Goal: Communication & Community: Participate in discussion

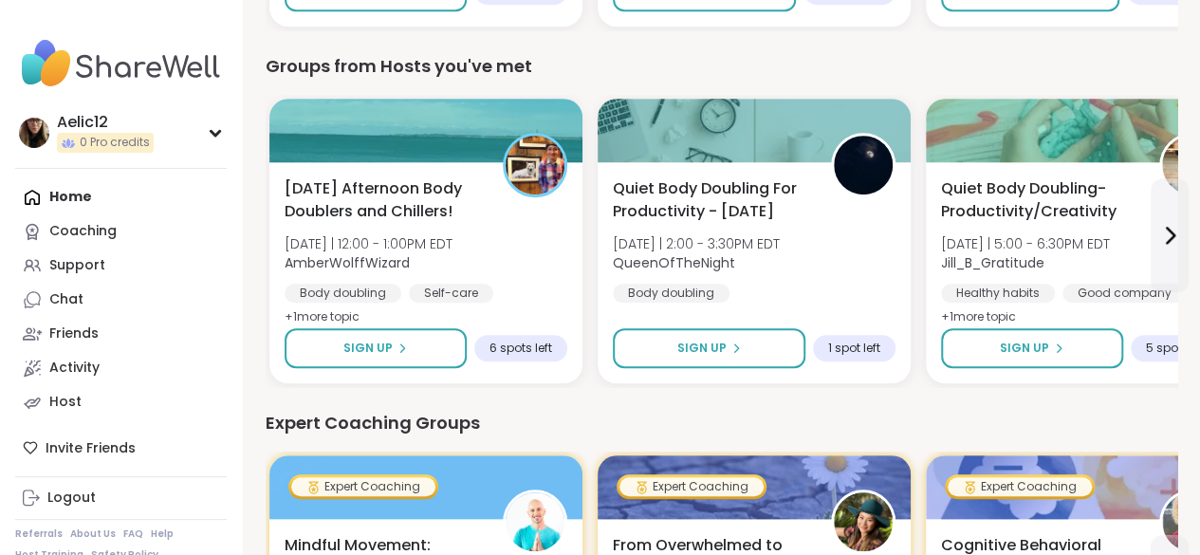
scroll to position [510, 0]
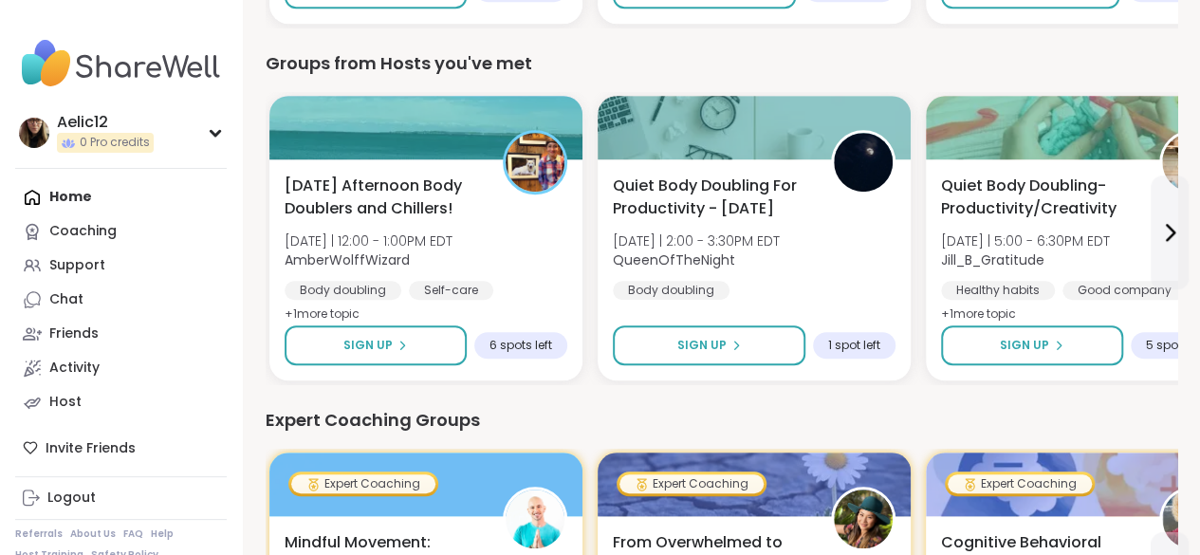
click at [106, 189] on div "Home Coaching Support Chat Friends Activity Host" at bounding box center [120, 299] width 211 height 239
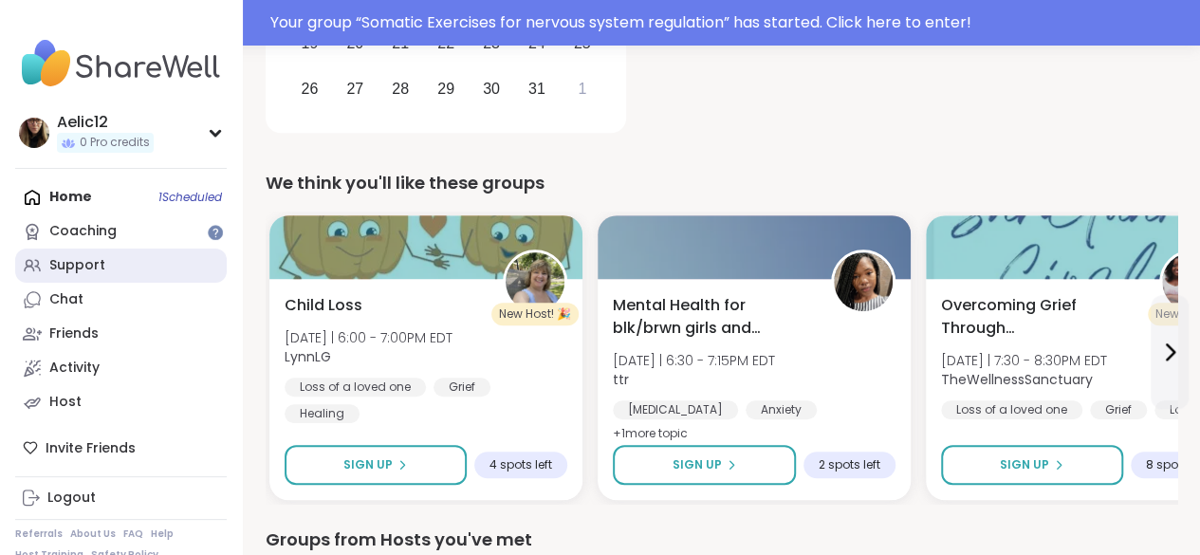
click at [124, 266] on link "Support" at bounding box center [120, 265] width 211 height 34
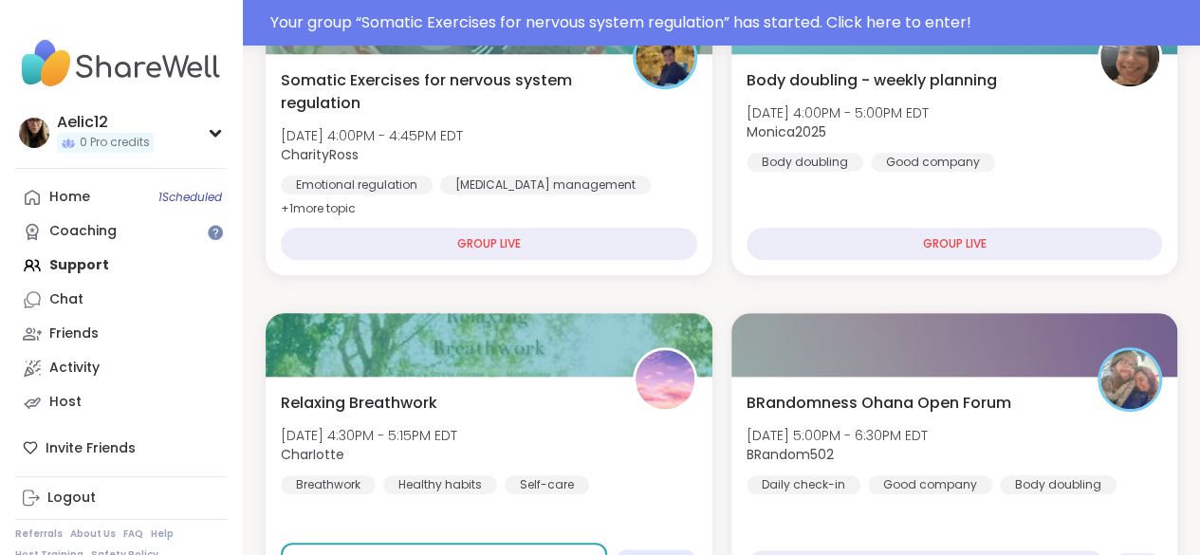
scroll to position [624, 0]
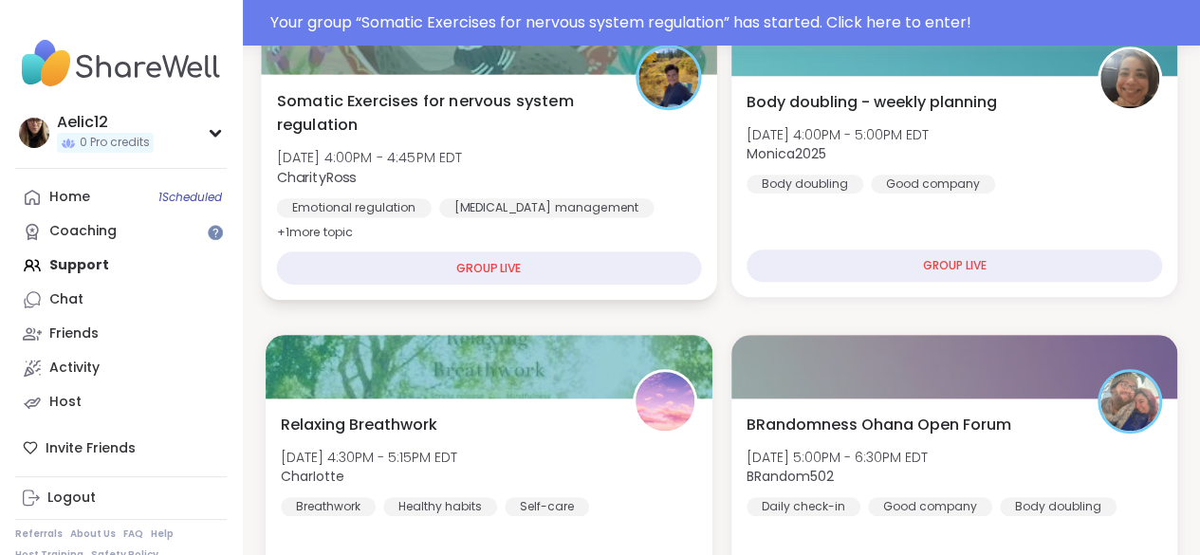
click at [673, 187] on div "Somatic Exercises for nervous system regulation Mon, Oct 06 | 4:00PM - 4:45PM E…" at bounding box center [489, 166] width 424 height 155
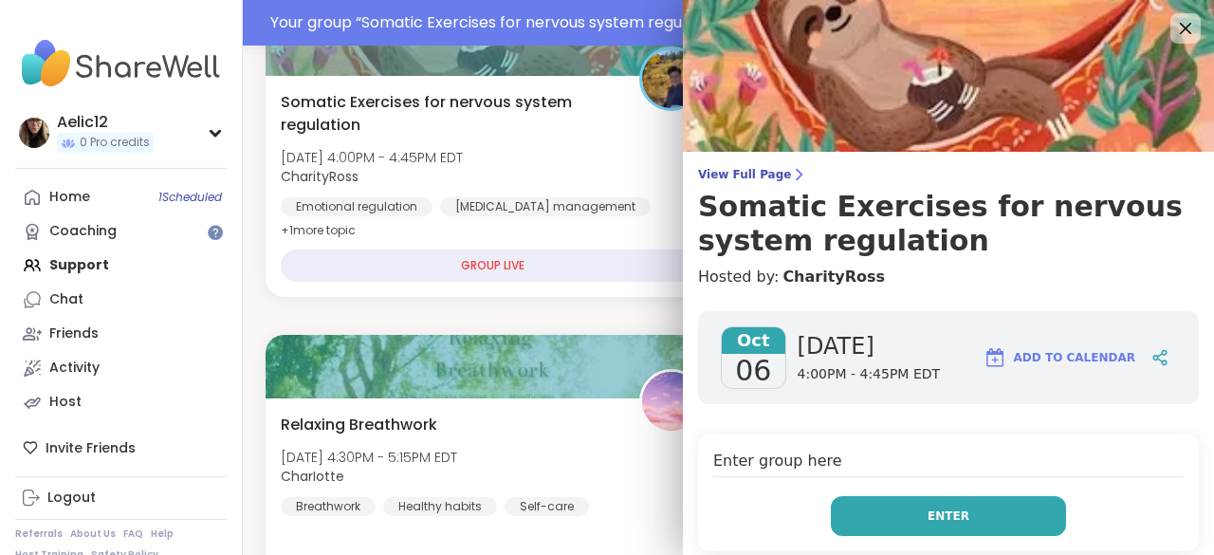
click at [986, 520] on button "Enter" at bounding box center [948, 516] width 235 height 40
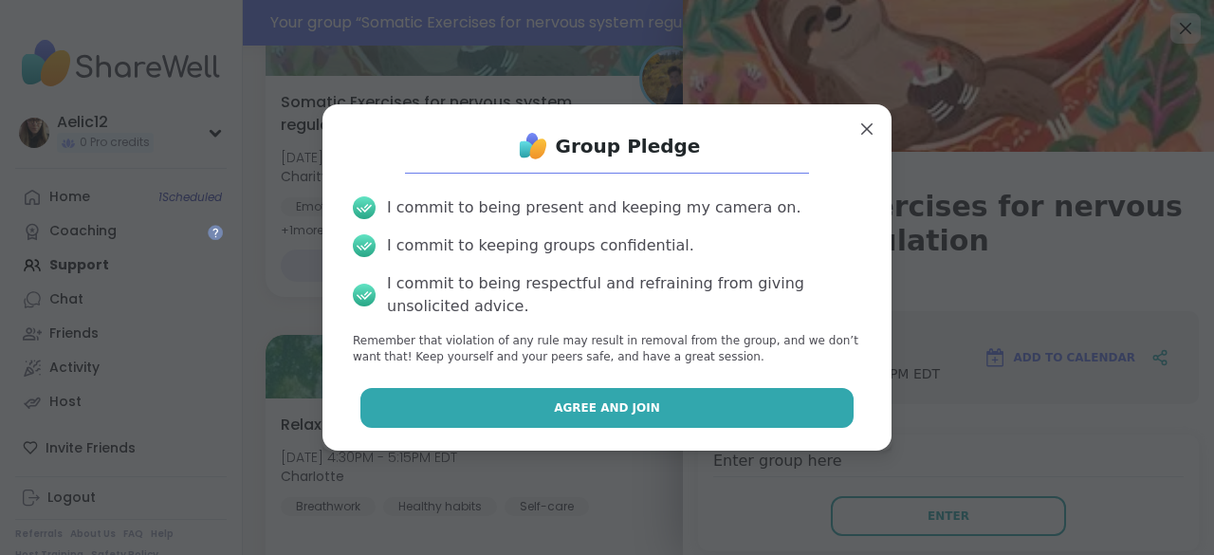
click at [749, 415] on button "Agree and Join" at bounding box center [607, 408] width 494 height 40
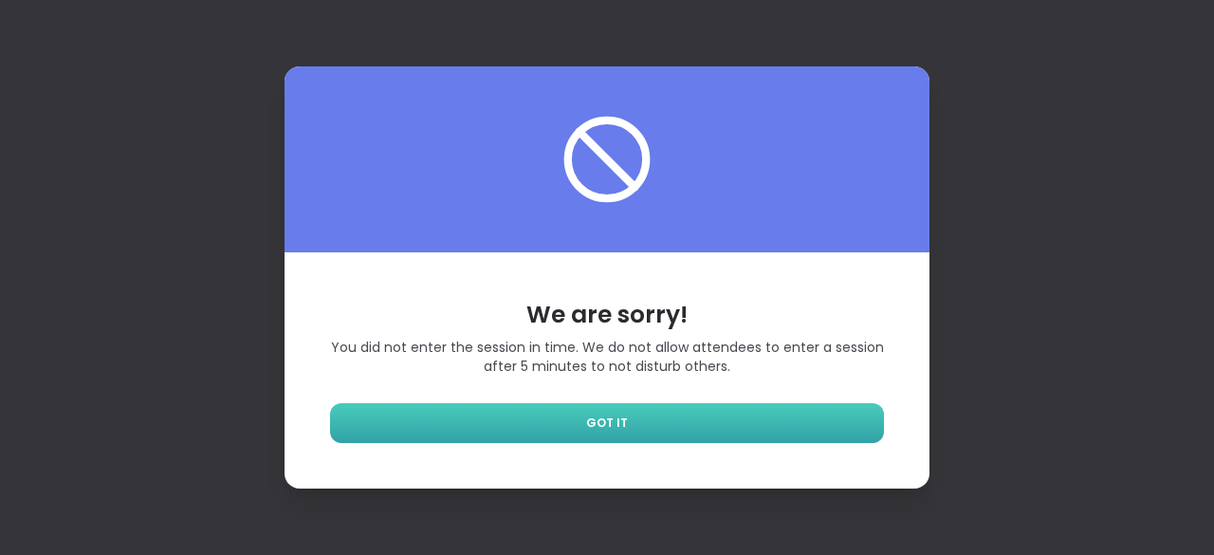
click at [822, 433] on link "GOT IT" at bounding box center [607, 423] width 554 height 40
